Goal: Task Accomplishment & Management: Complete application form

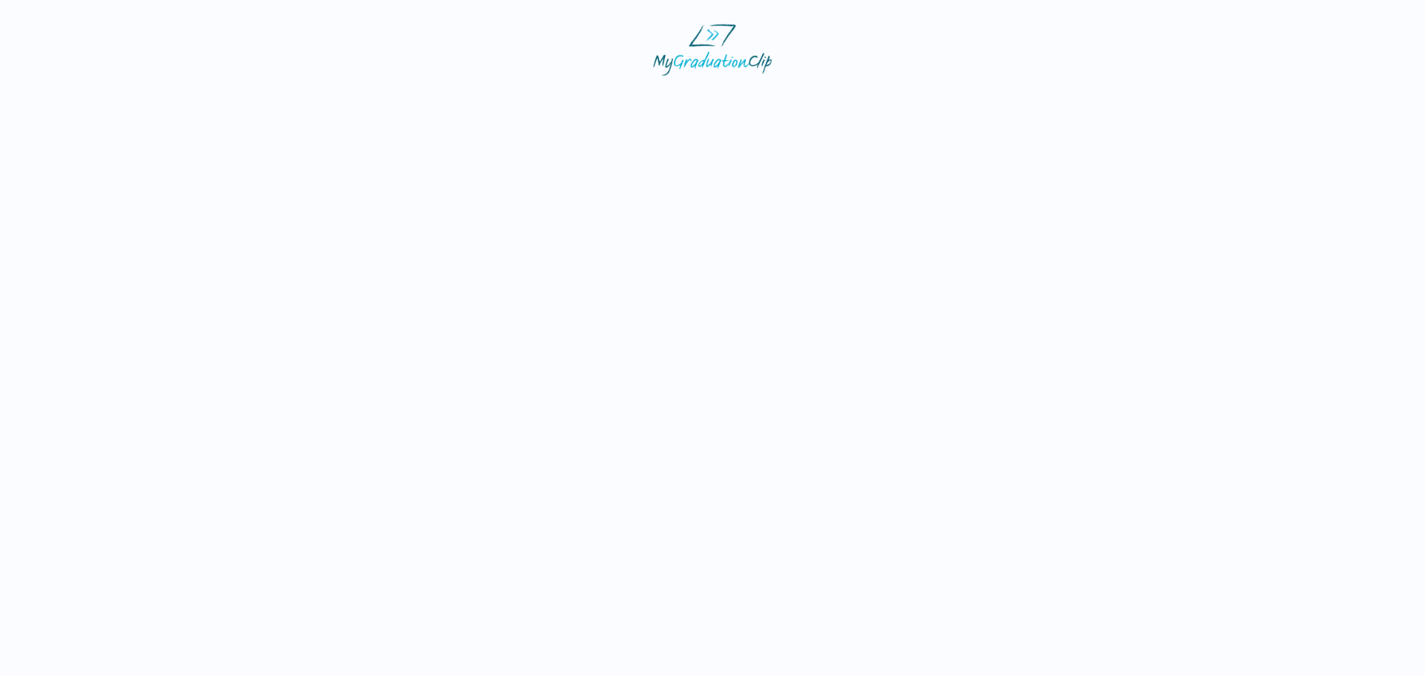
select select "**********"
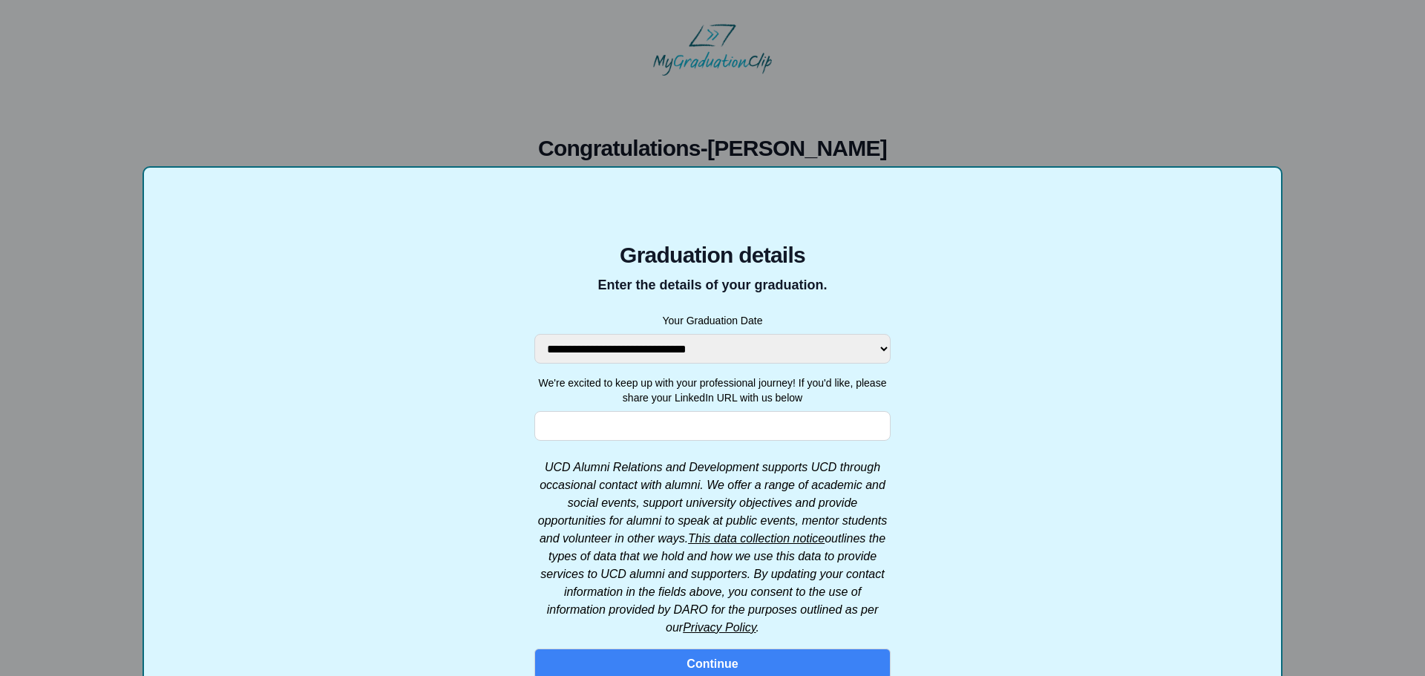
scroll to position [74, 0]
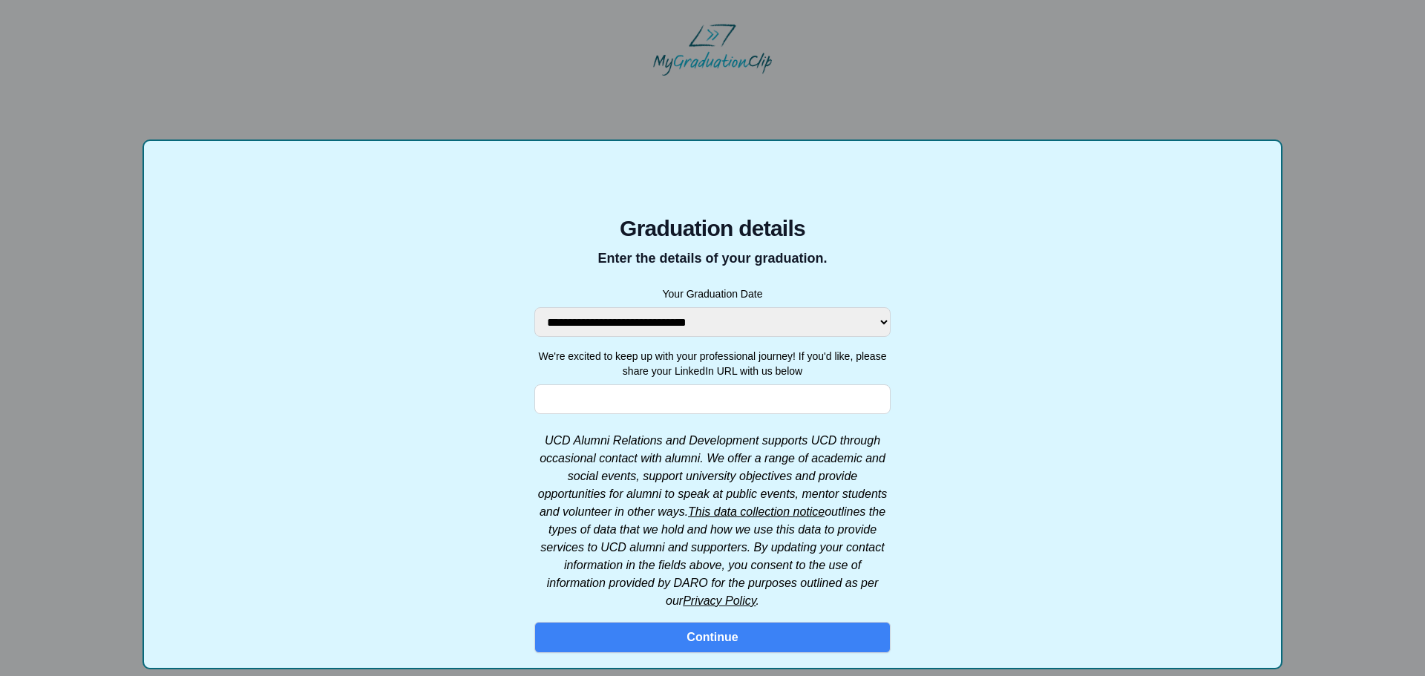
click at [786, 320] on select "**********" at bounding box center [712, 322] width 356 height 30
click at [721, 413] on form "**********" at bounding box center [712, 404] width 356 height 497
click at [718, 404] on input "We're excited to keep up with your professional journey! If you'd like, please …" at bounding box center [712, 399] width 356 height 30
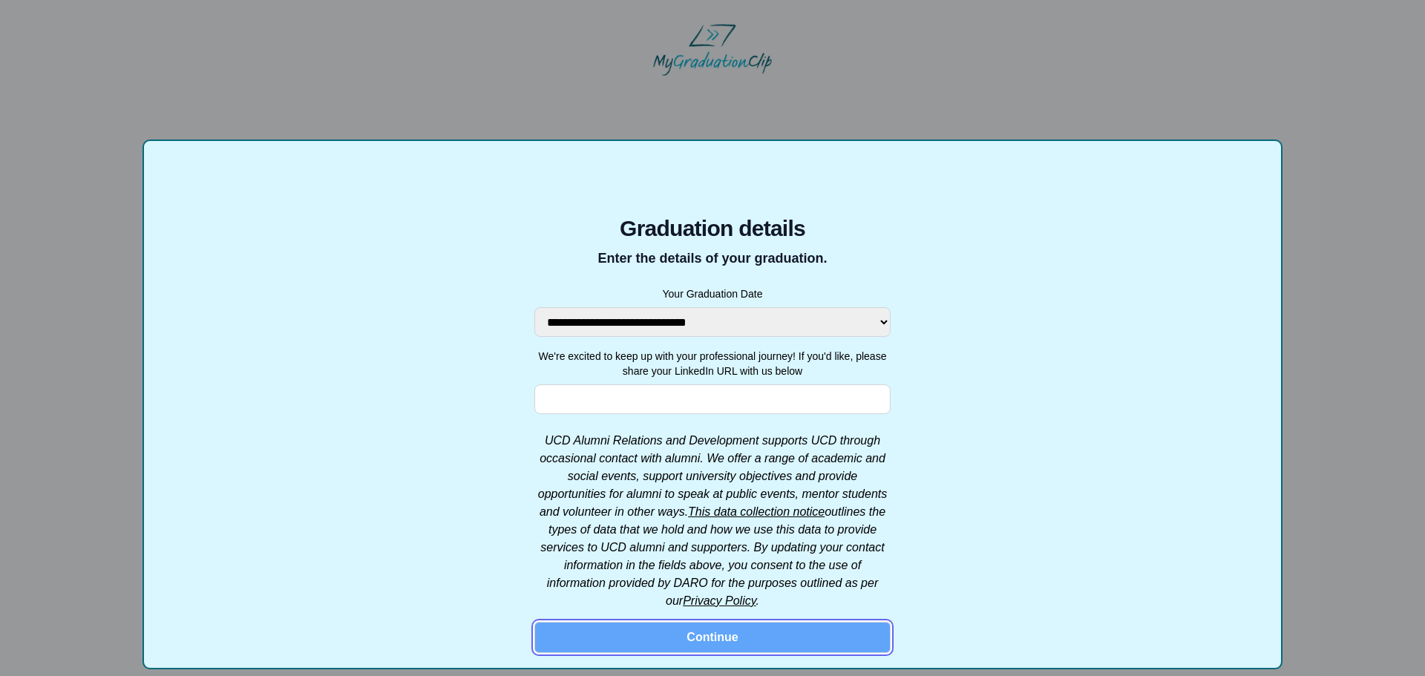
click at [761, 639] on button "Continue" at bounding box center [712, 637] width 356 height 31
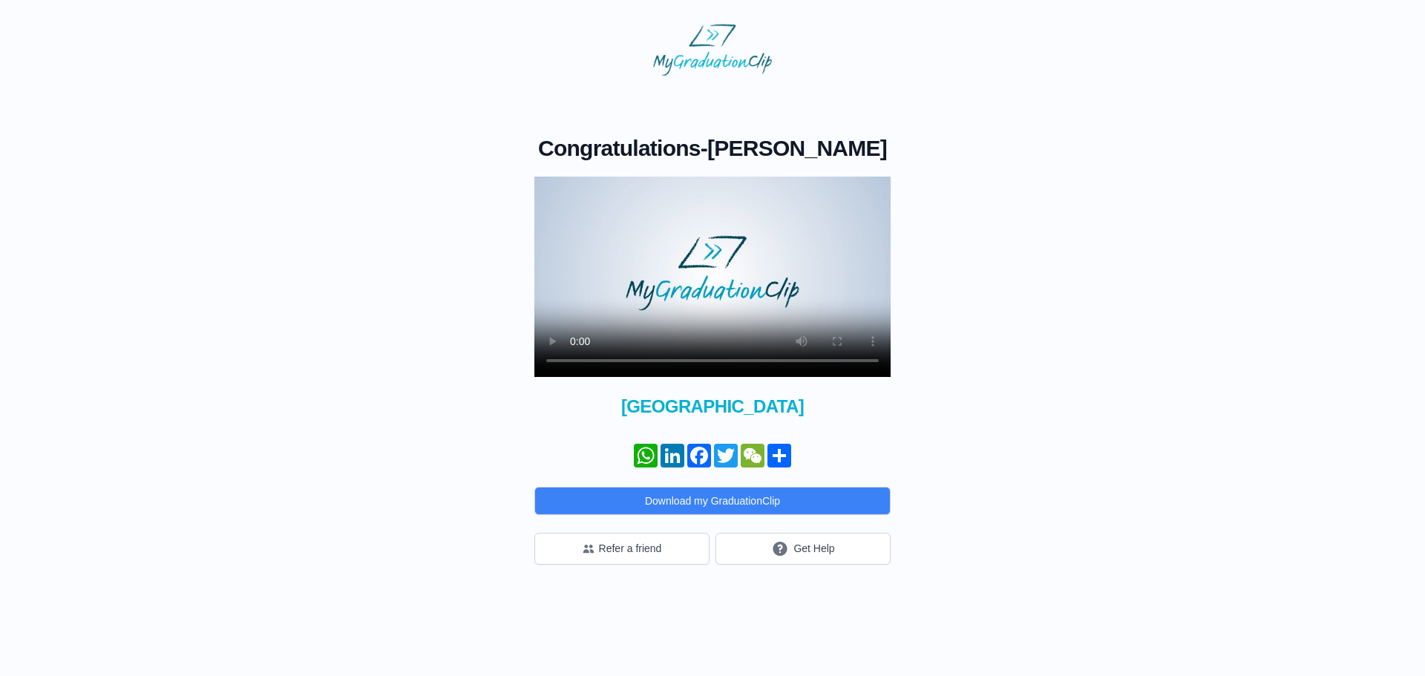
drag, startPoint x: 784, startPoint y: 292, endPoint x: 845, endPoint y: 264, distance: 67.4
click at [785, 292] on video at bounding box center [712, 277] width 356 height 200
click at [823, 283] on video at bounding box center [712, 277] width 356 height 200
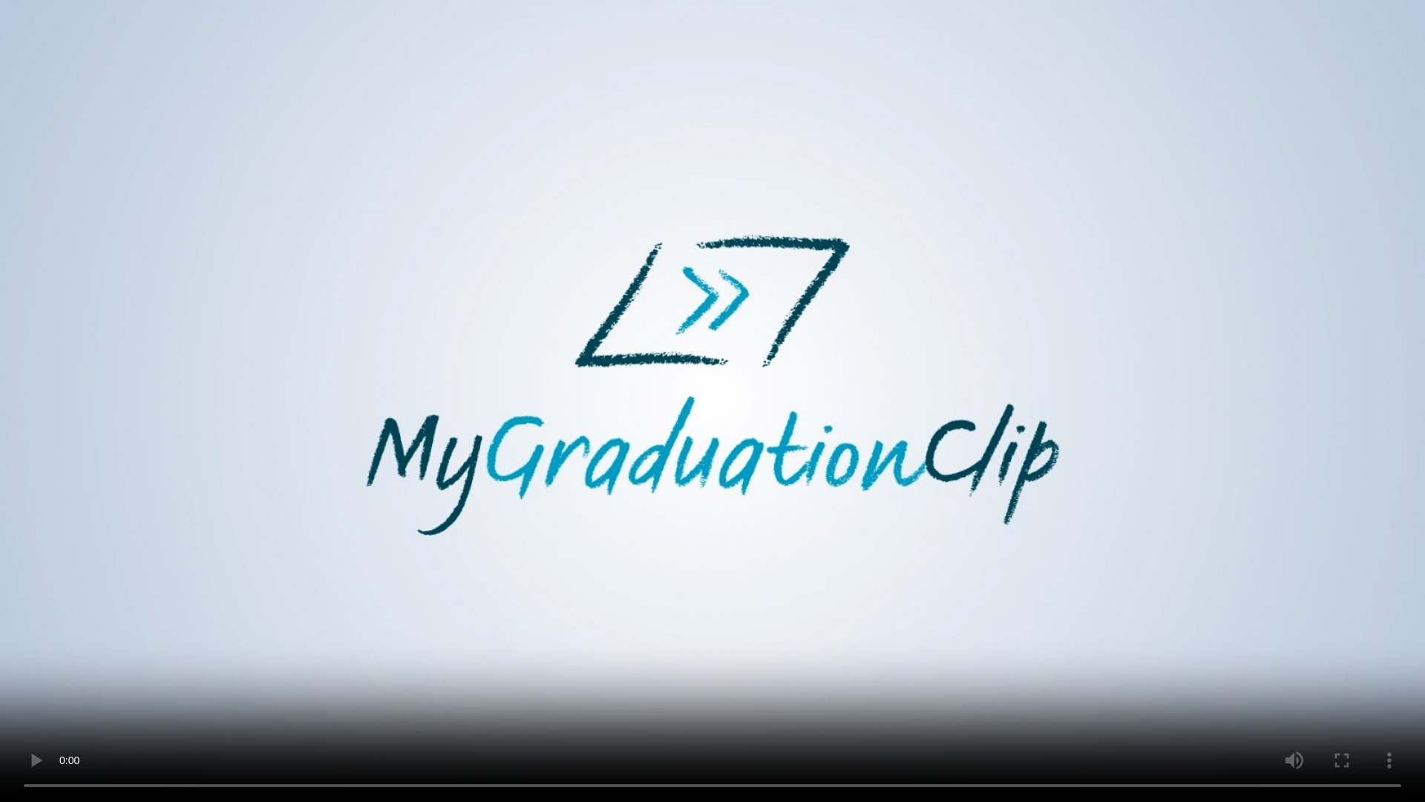
click at [842, 439] on video at bounding box center [712, 401] width 1425 height 802
click at [930, 423] on video at bounding box center [712, 401] width 1425 height 802
click at [931, 422] on video at bounding box center [712, 401] width 1425 height 802
click at [963, 404] on video at bounding box center [712, 401] width 1425 height 802
click at [1017, 675] on video at bounding box center [712, 401] width 1425 height 802
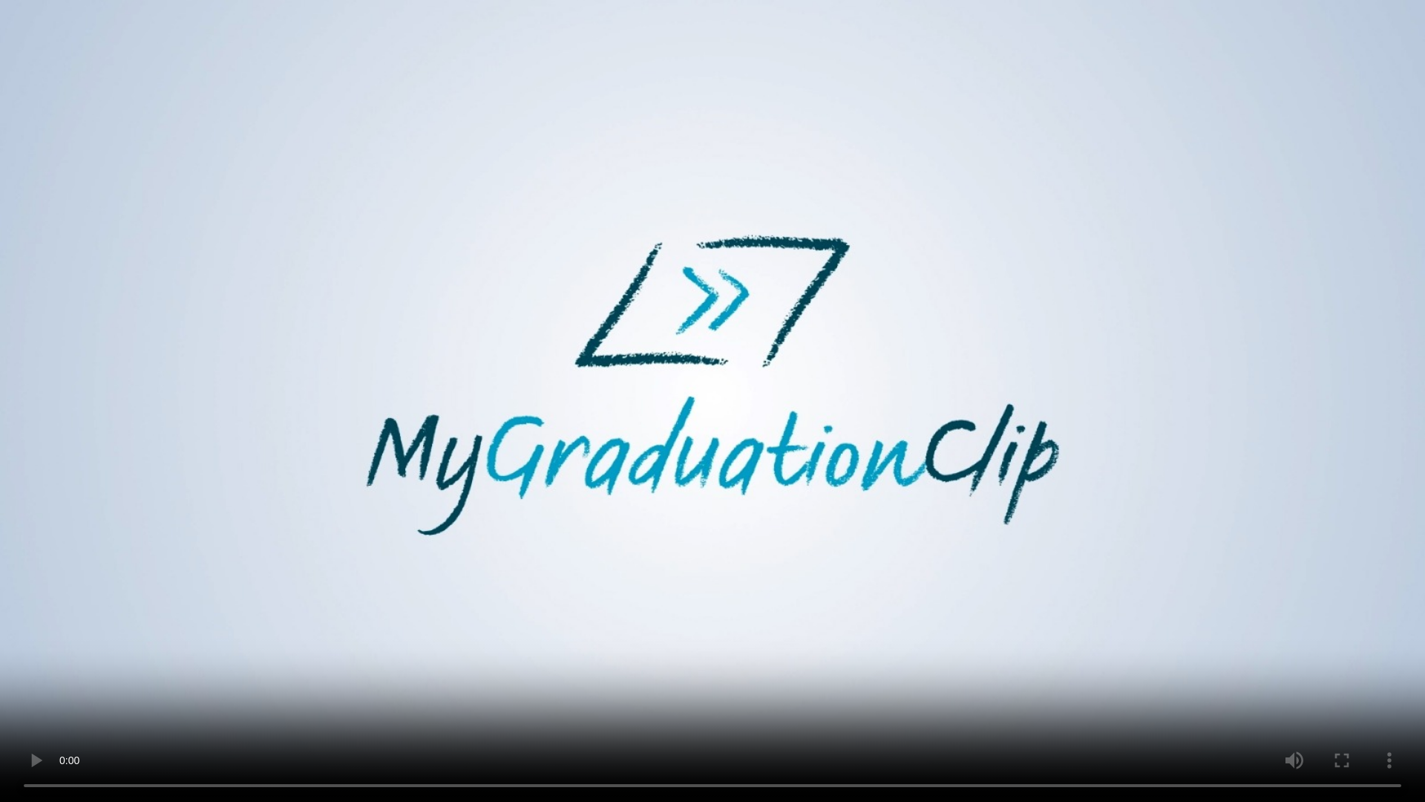
click at [704, 465] on video at bounding box center [712, 401] width 1425 height 802
click at [971, 462] on video at bounding box center [712, 401] width 1425 height 802
click at [1064, 387] on video at bounding box center [712, 401] width 1425 height 802
